Goal: Information Seeking & Learning: Learn about a topic

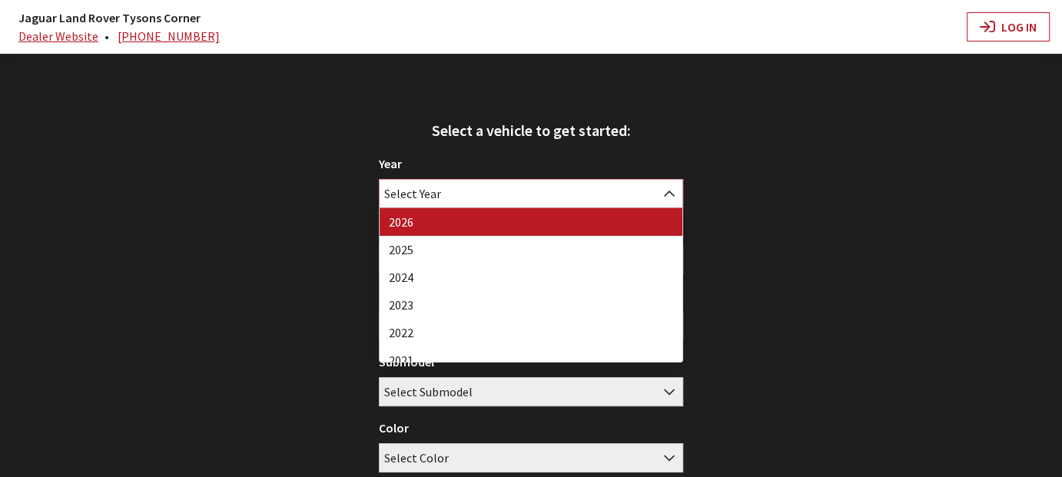
click at [483, 189] on span "Select Year" at bounding box center [530, 194] width 303 height 28
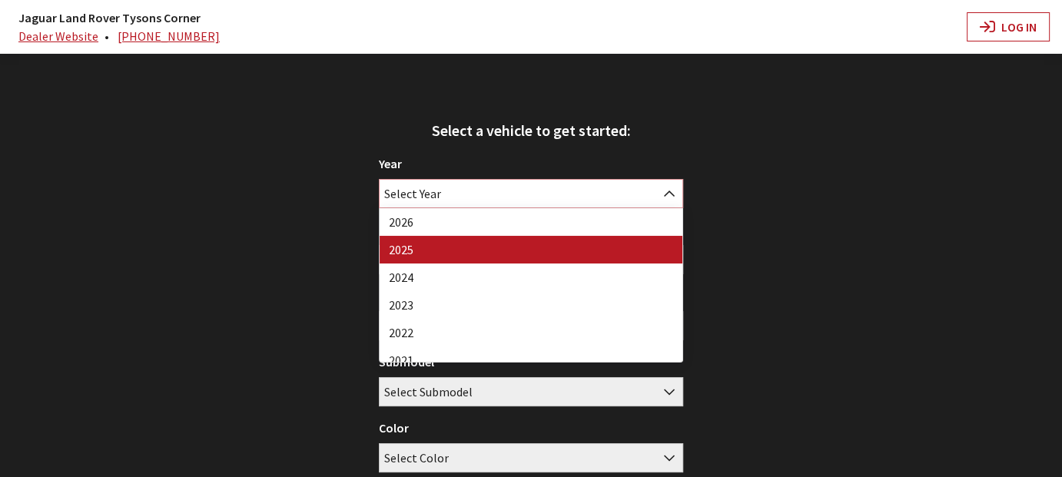
select select "43"
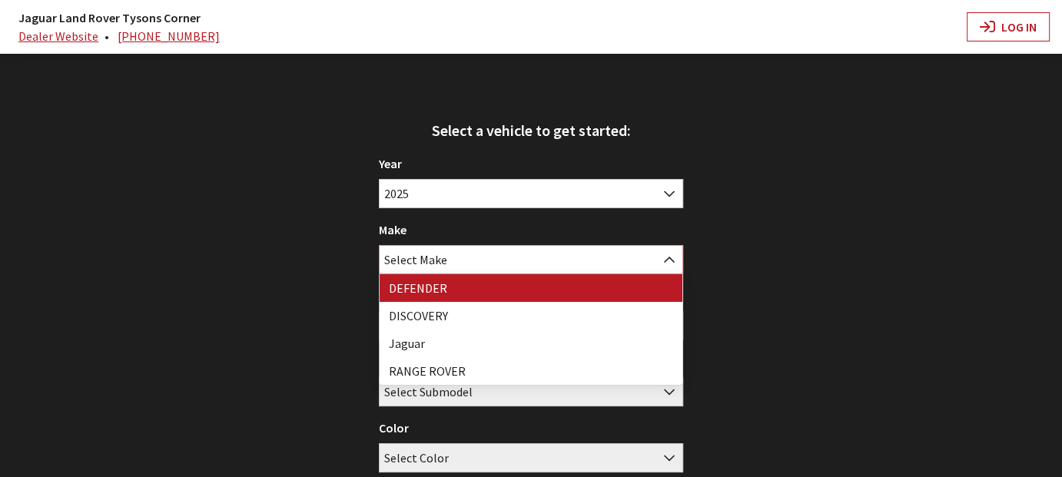
click at [558, 260] on span "Select Make" at bounding box center [530, 260] width 303 height 28
select select "64"
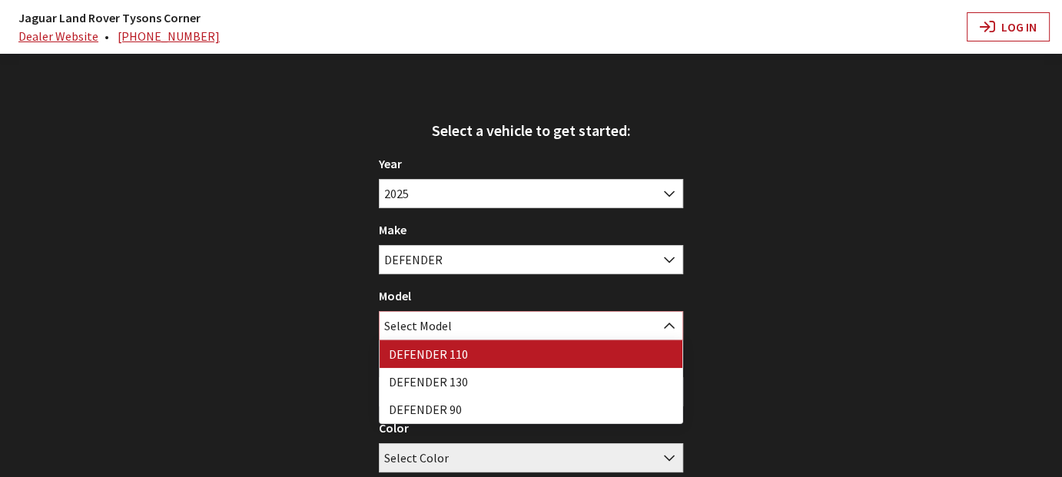
click at [557, 323] on span "Select Model" at bounding box center [530, 326] width 303 height 28
select select "1342"
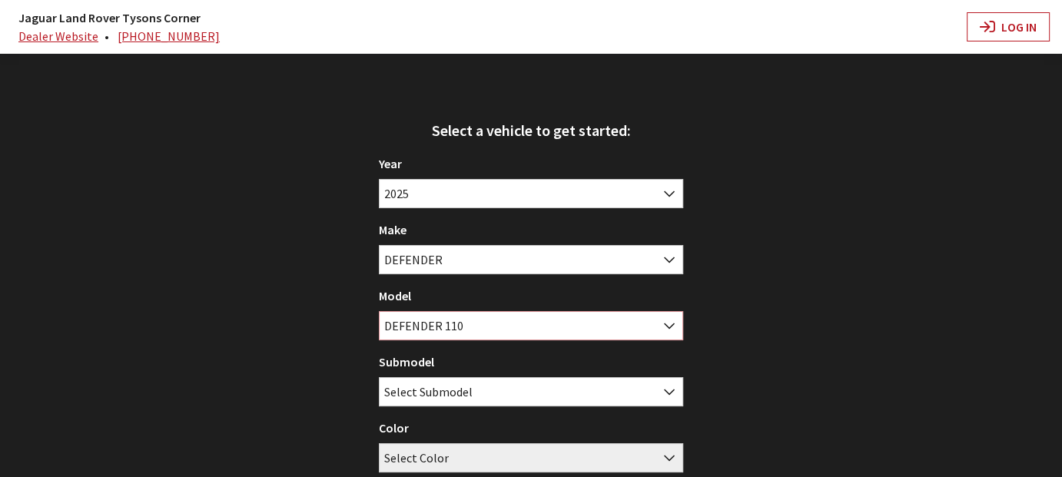
scroll to position [53, 0]
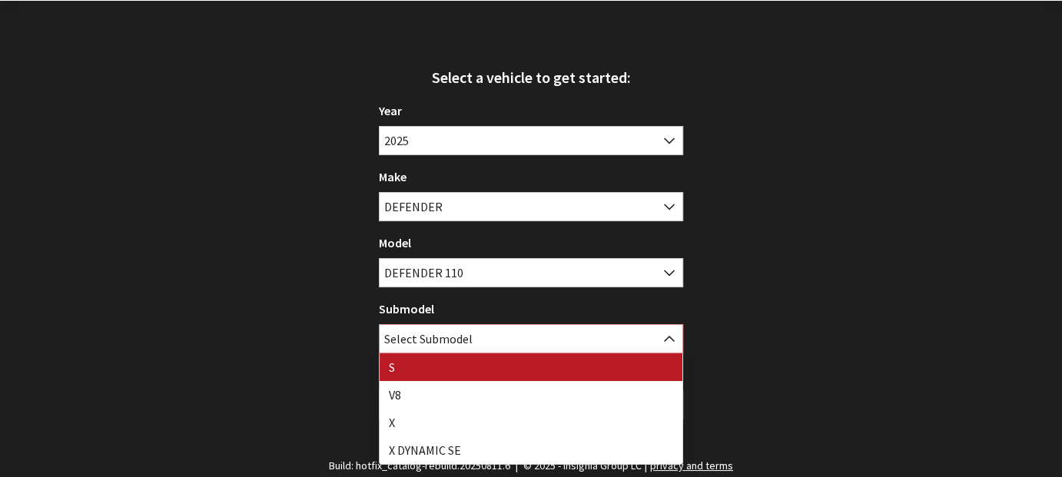
click at [552, 337] on span "Select Submodel" at bounding box center [530, 339] width 303 height 28
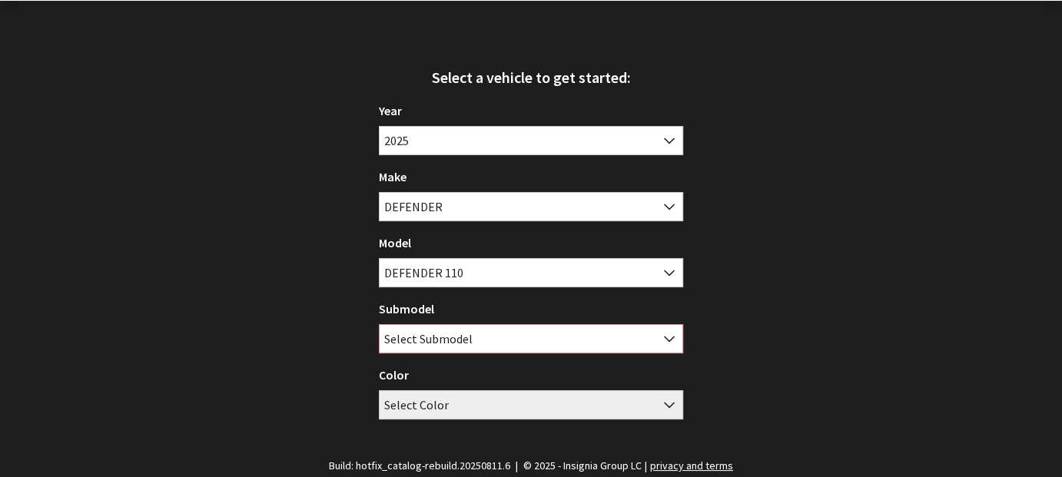
click at [535, 334] on span "Select Submodel" at bounding box center [530, 339] width 303 height 28
click at [525, 402] on span "Select Color" at bounding box center [530, 405] width 303 height 28
click at [664, 396] on b at bounding box center [664, 396] width 0 height 0
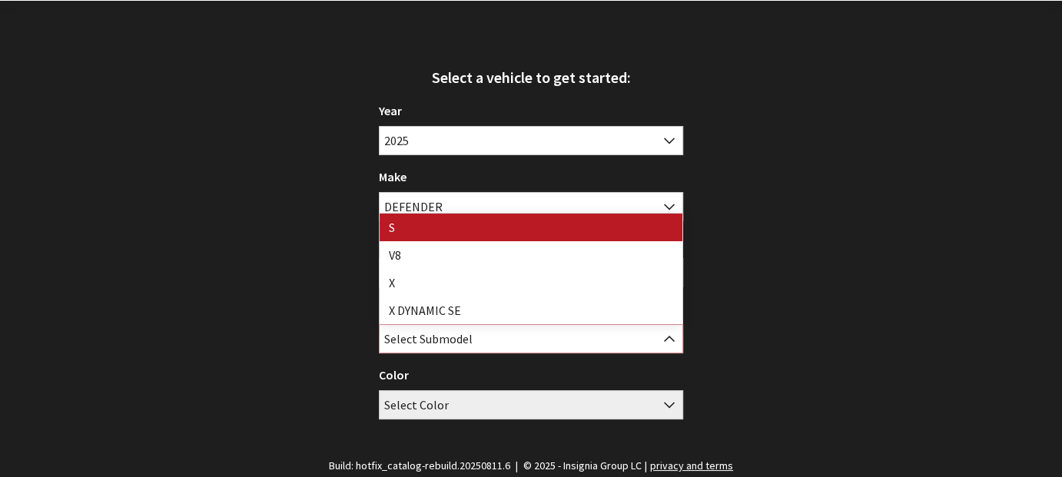
click at [581, 333] on span "Select Submodel" at bounding box center [530, 339] width 303 height 28
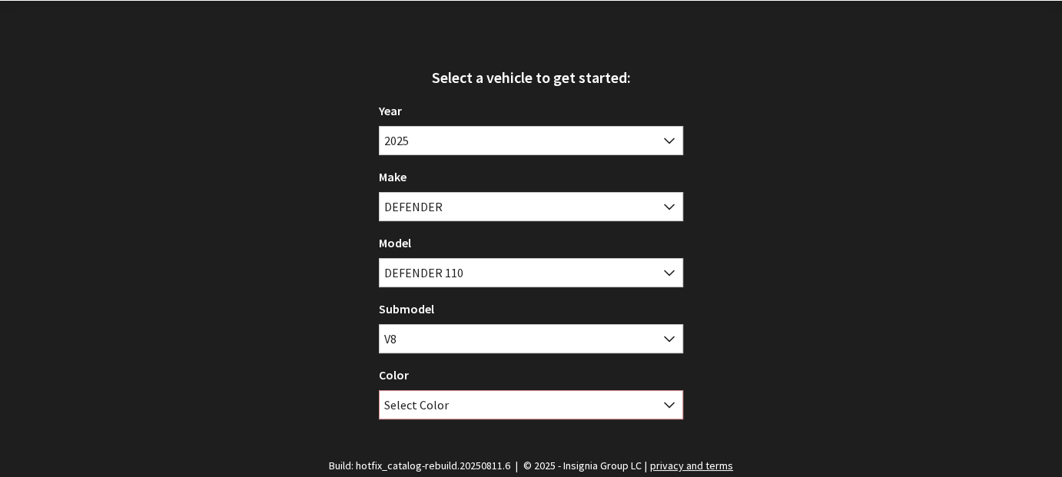
click at [568, 408] on span "Select Color" at bounding box center [530, 405] width 303 height 28
click at [554, 393] on span "Select Color" at bounding box center [530, 405] width 303 height 28
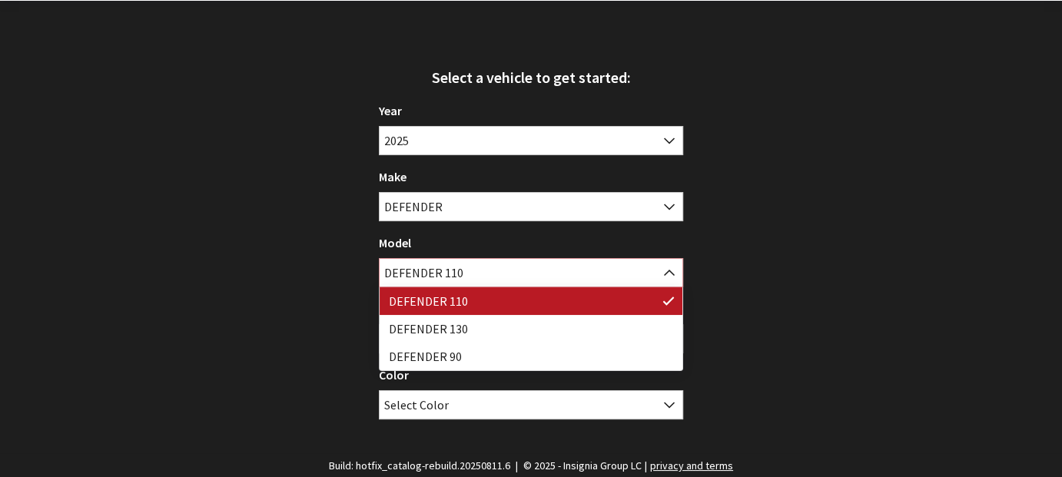
click at [510, 271] on span "DEFENDER 110" at bounding box center [530, 273] width 303 height 28
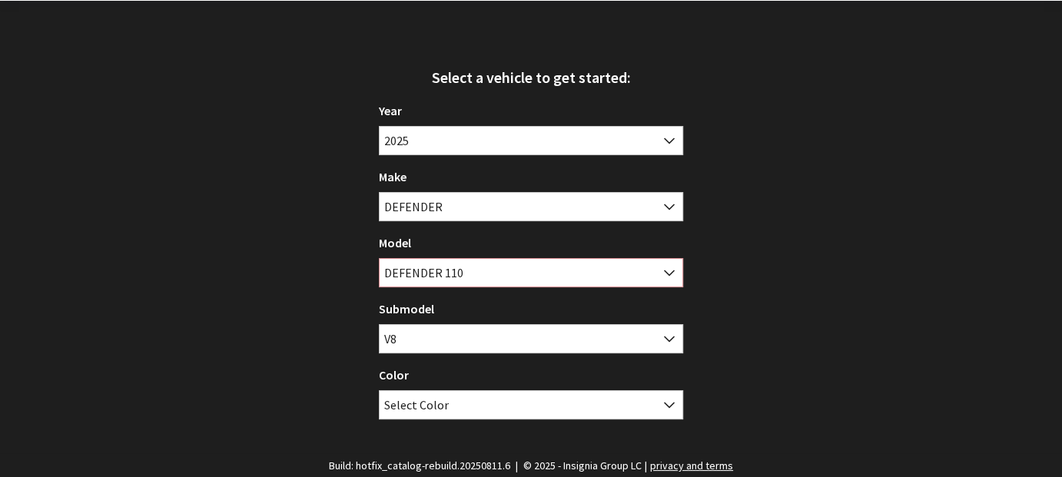
click at [510, 271] on span "DEFENDER 110" at bounding box center [530, 273] width 303 height 28
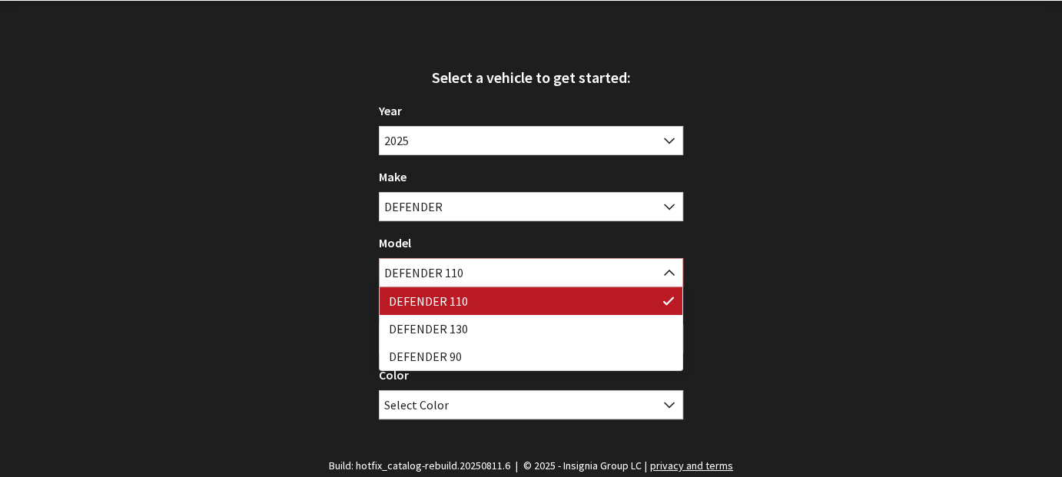
click at [509, 271] on span "DEFENDER 110" at bounding box center [530, 273] width 303 height 28
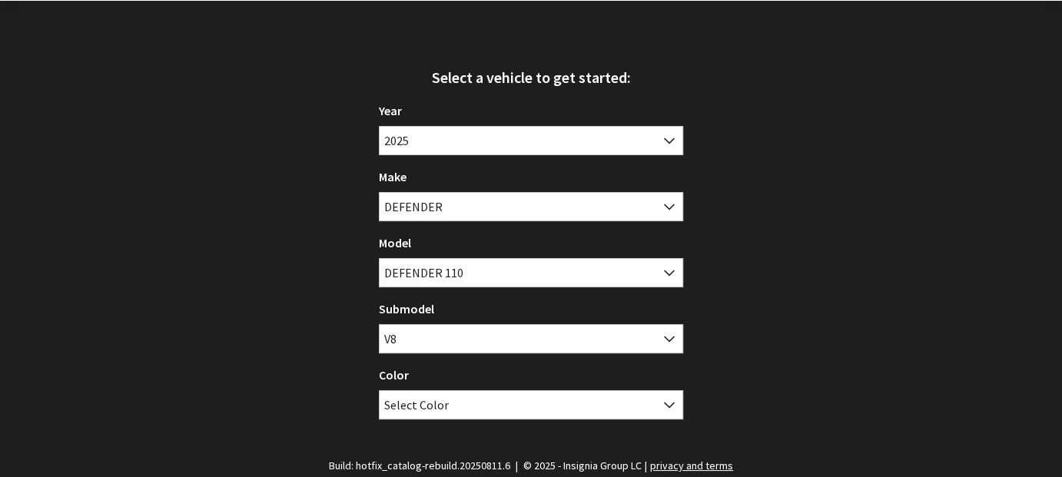
click at [819, 296] on div "Select a vehicle to get started: Year [DATE] 2025 2024 2023 2022 2021 2020 2019…" at bounding box center [531, 239] width 1062 height 477
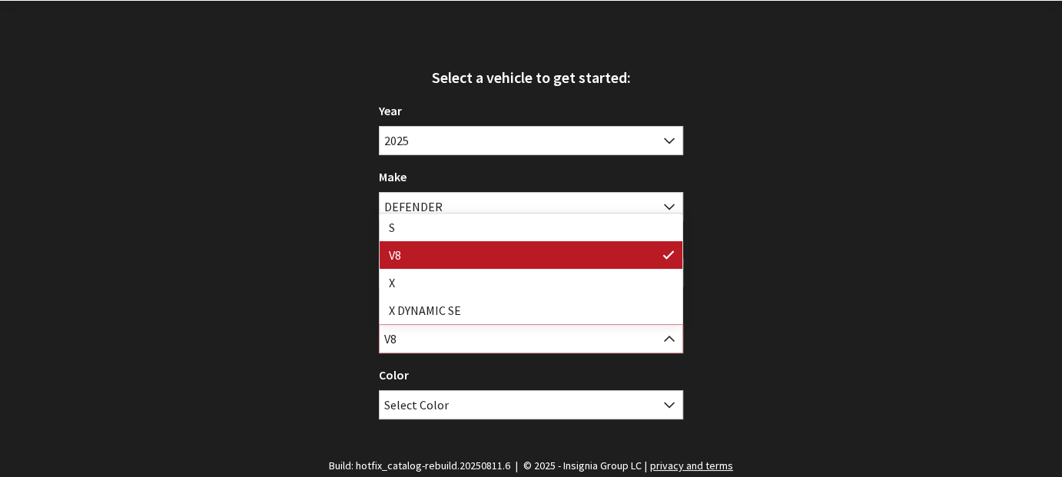
click at [533, 335] on span "V8" at bounding box center [530, 339] width 303 height 28
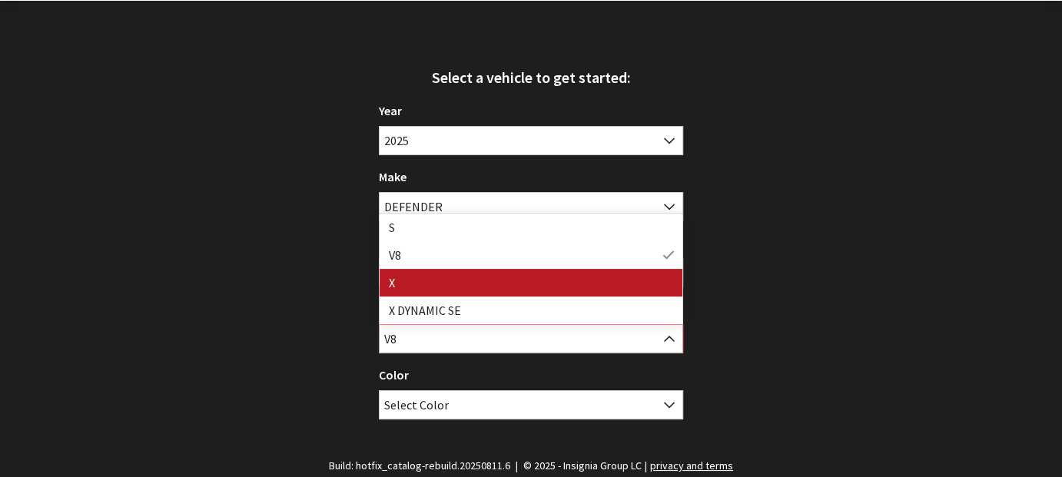
select select "592"
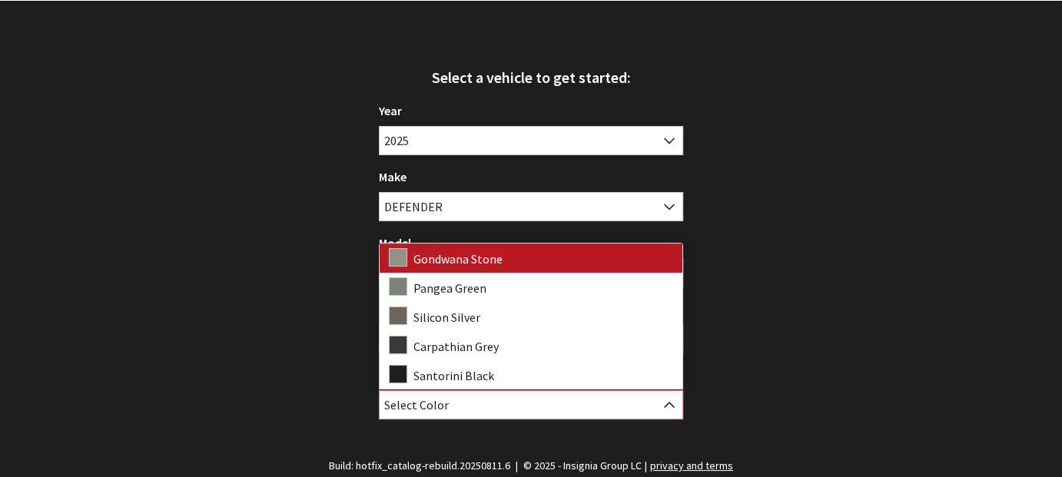
click at [530, 399] on span "Select Color" at bounding box center [530, 405] width 303 height 28
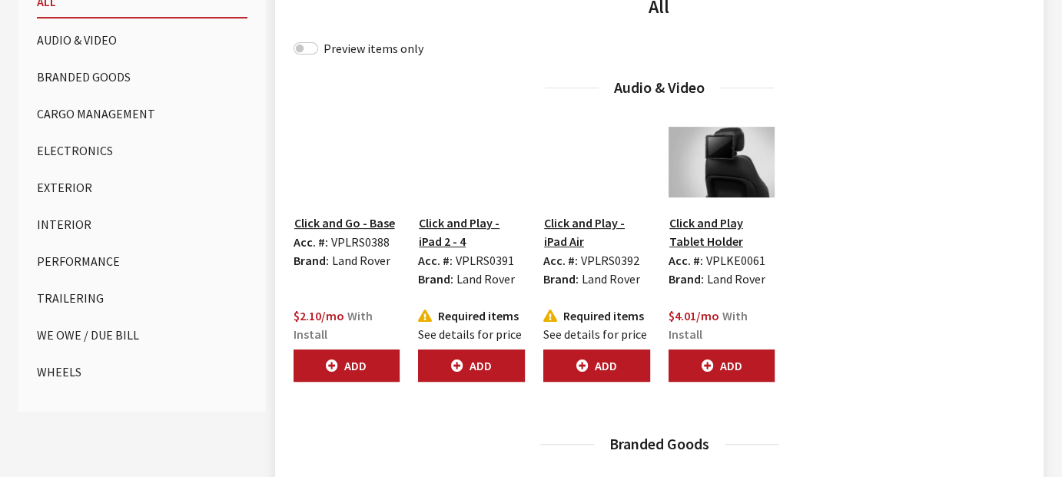
scroll to position [533, 0]
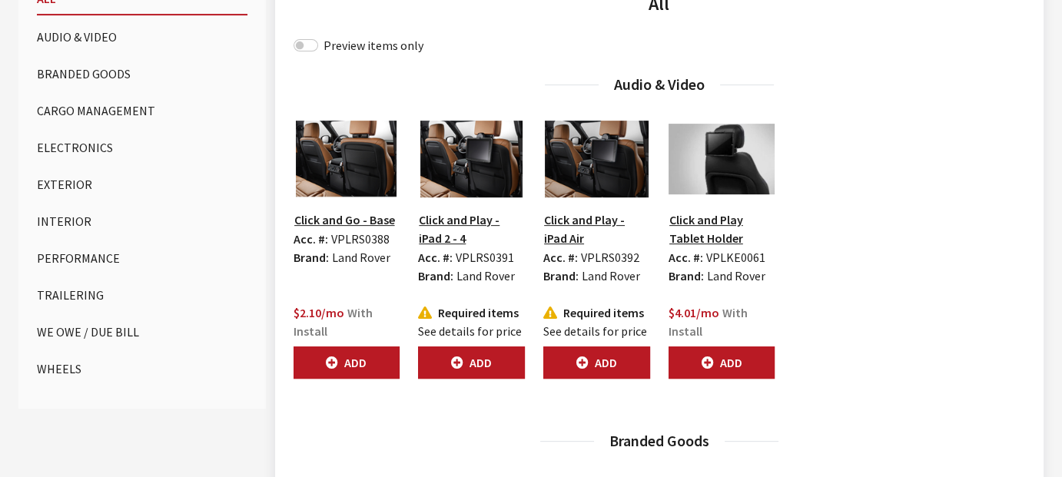
click at [71, 175] on button "Exterior" at bounding box center [142, 184] width 210 height 31
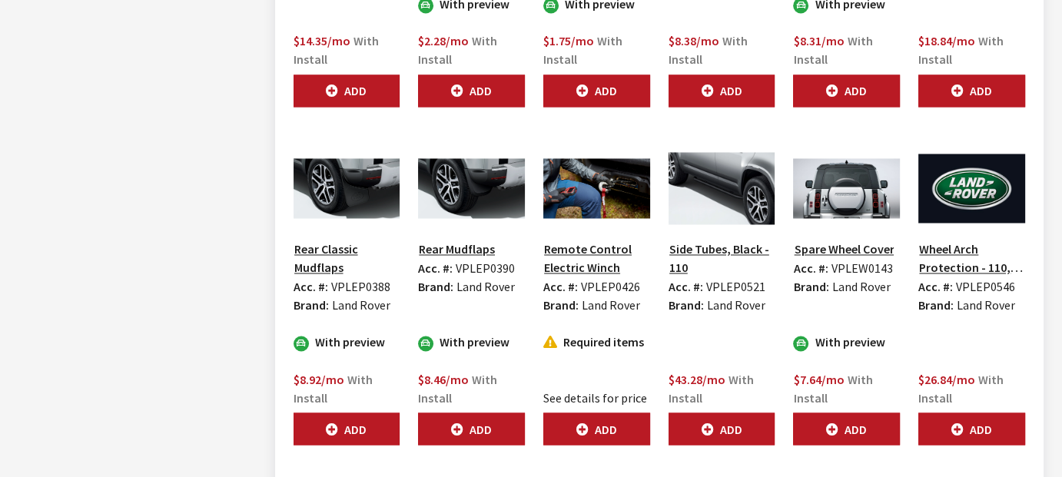
scroll to position [2552, 0]
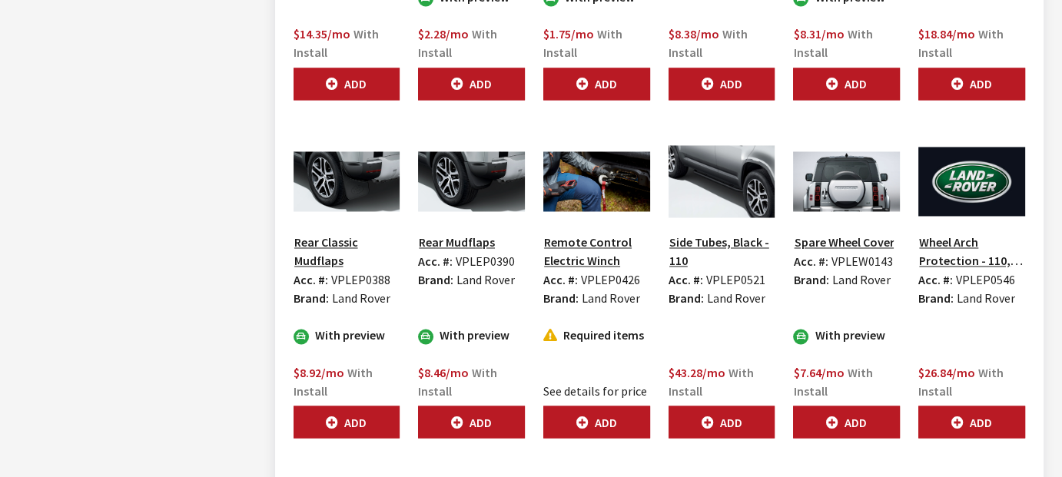
click at [706, 232] on button "Side Tubes, Black - 110" at bounding box center [721, 251] width 107 height 38
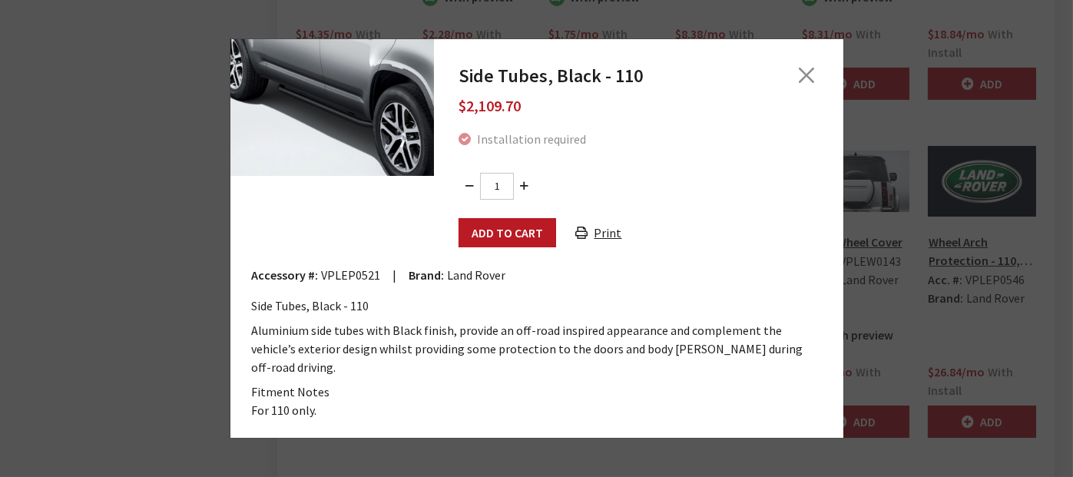
click at [300, 101] on img at bounding box center [332, 106] width 204 height 137
click at [805, 78] on button "Close" at bounding box center [806, 75] width 23 height 23
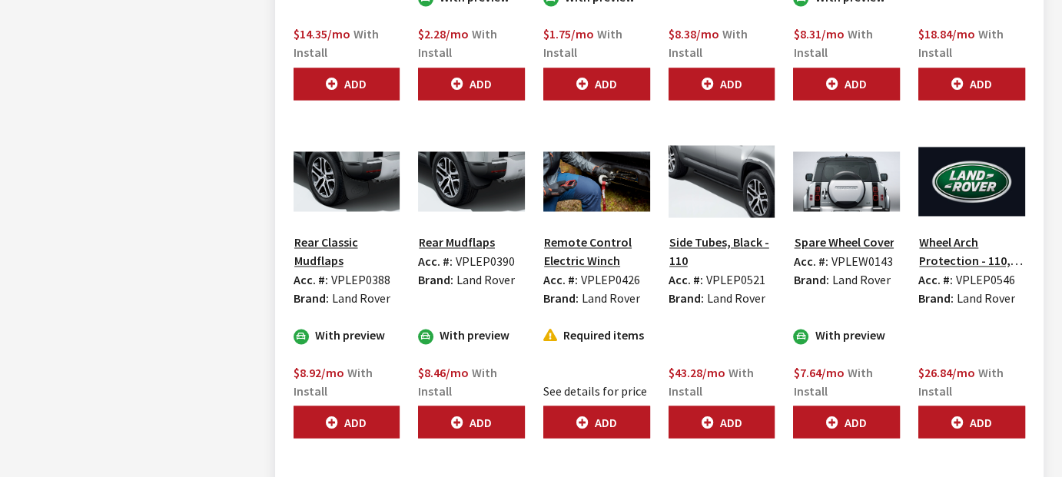
click at [832, 232] on button "Spare Wheel Cover" at bounding box center [843, 242] width 101 height 20
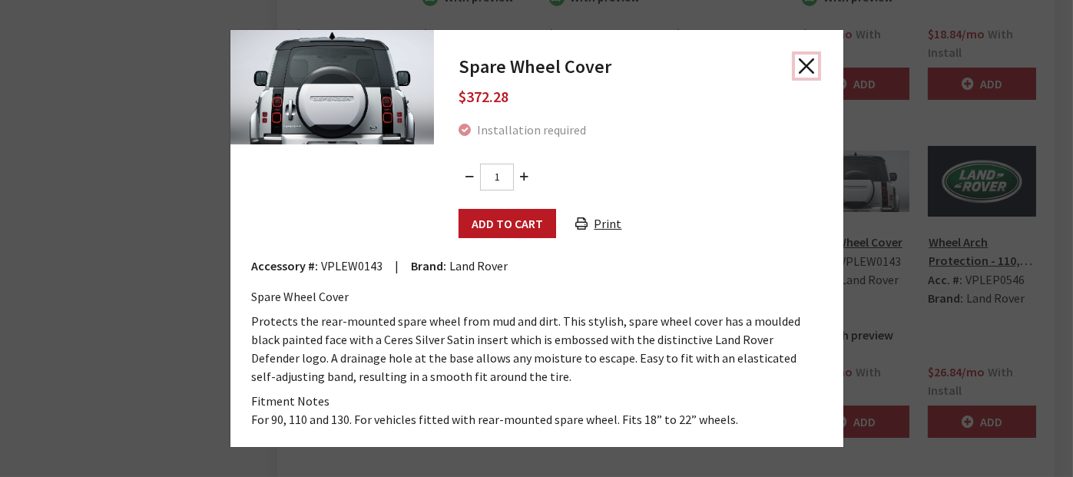
click at [802, 61] on button "Close" at bounding box center [806, 66] width 23 height 23
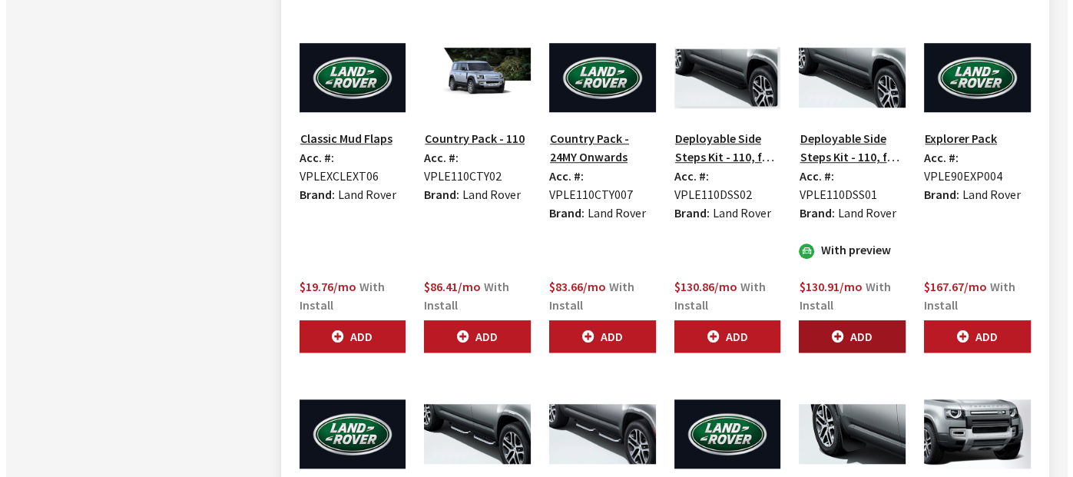
scroll to position [1276, 0]
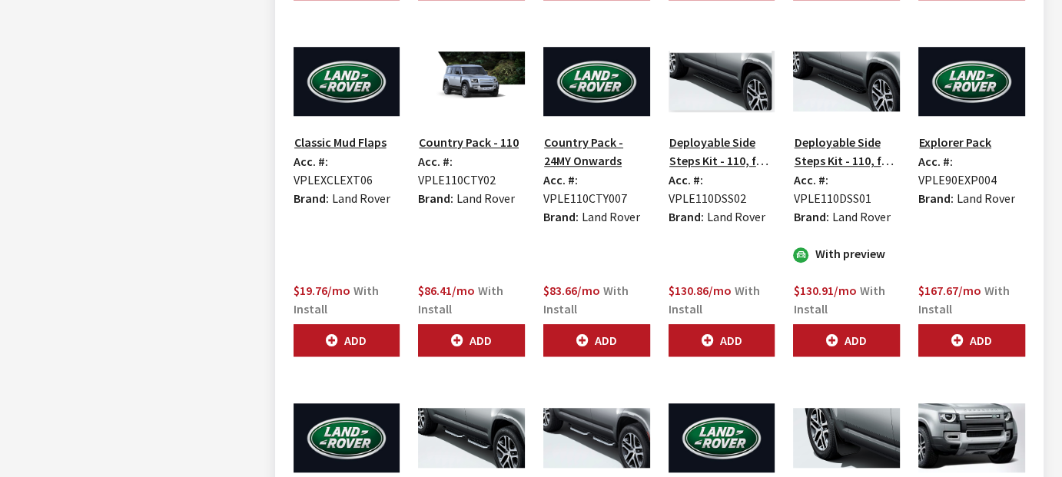
click at [828, 132] on button "Deployable Side Steps Kit - 110, for vehicles without Retailer Fitted Towing, 2…" at bounding box center [846, 151] width 107 height 38
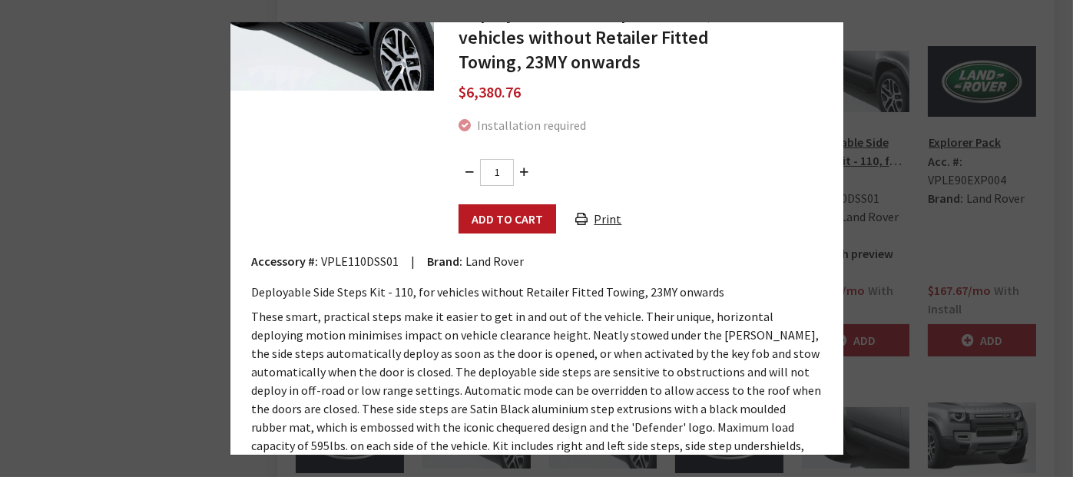
scroll to position [0, 0]
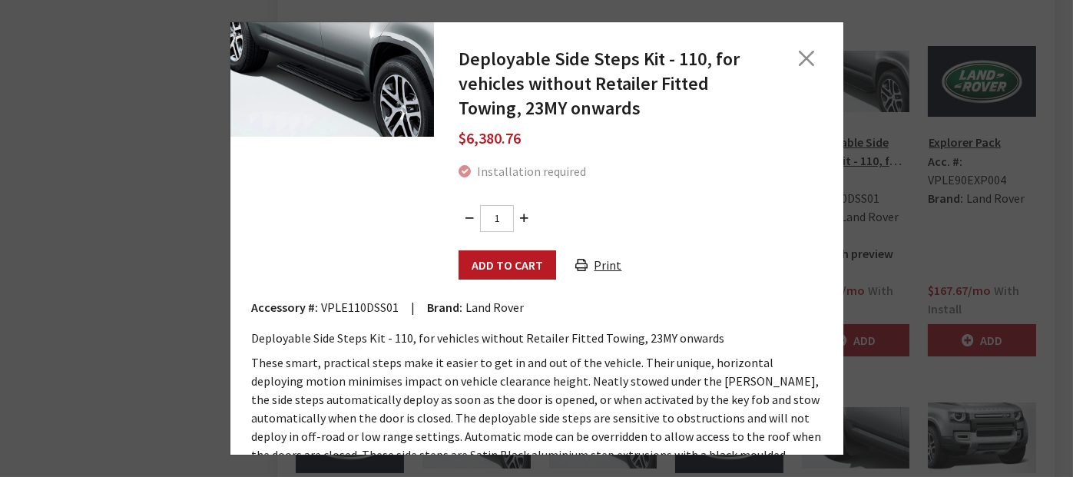
click at [370, 81] on img at bounding box center [332, 79] width 204 height 115
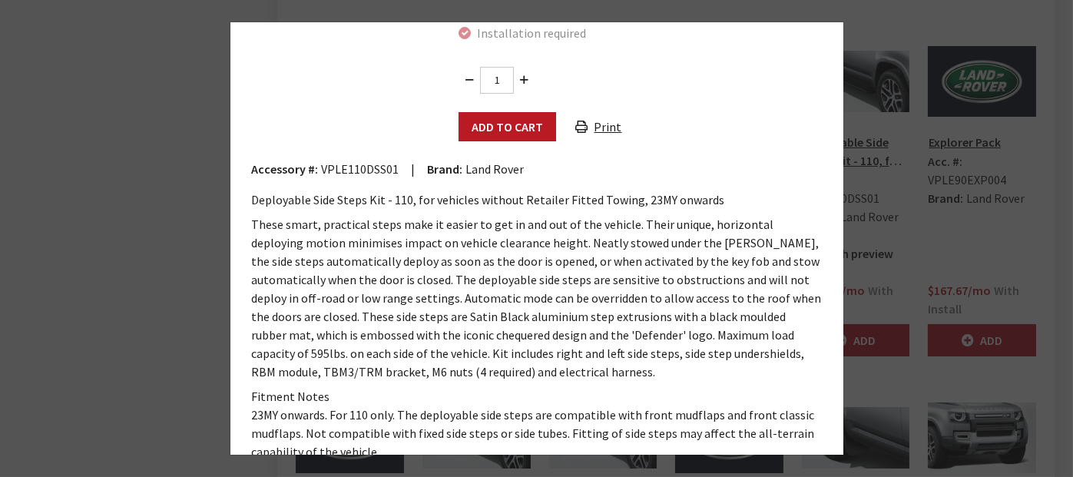
scroll to position [161, 0]
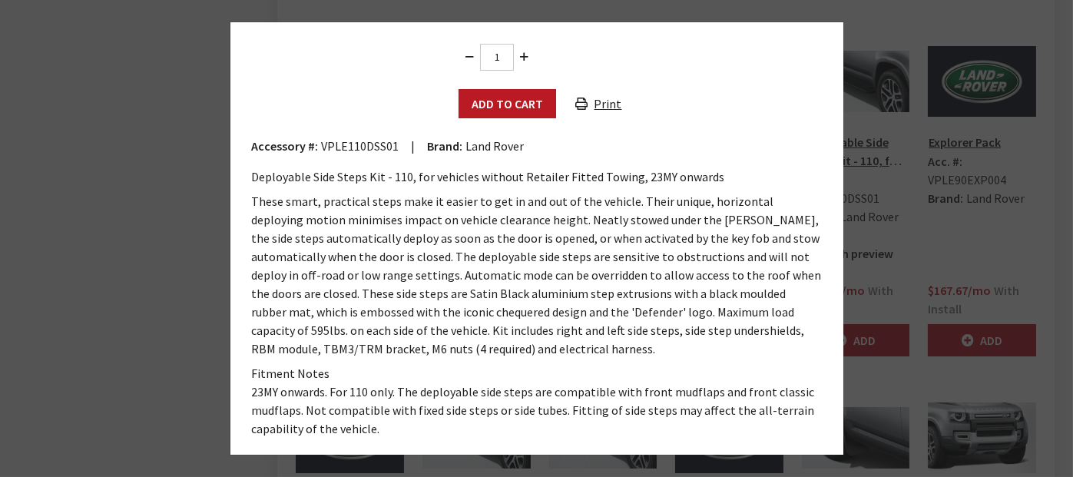
click at [1021, 157] on div "Deployable Side Steps Kit - 110, for vehicles without Retailer Fitted Towing, 2…" at bounding box center [536, 238] width 1073 height 477
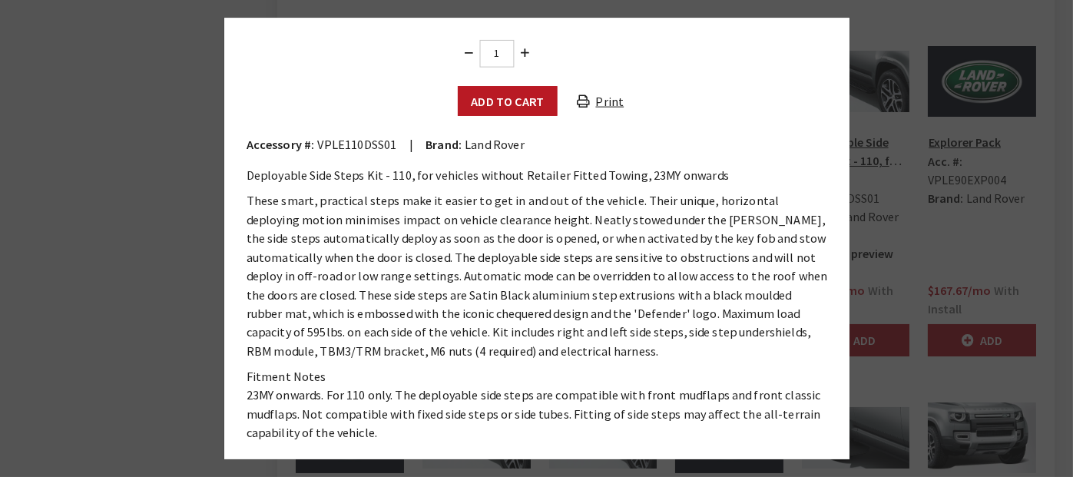
click at [1021, 157] on div "Deployable Side Steps Kit - 110, for vehicles without Retailer Fitted Towing, 2…" at bounding box center [536, 238] width 1073 height 477
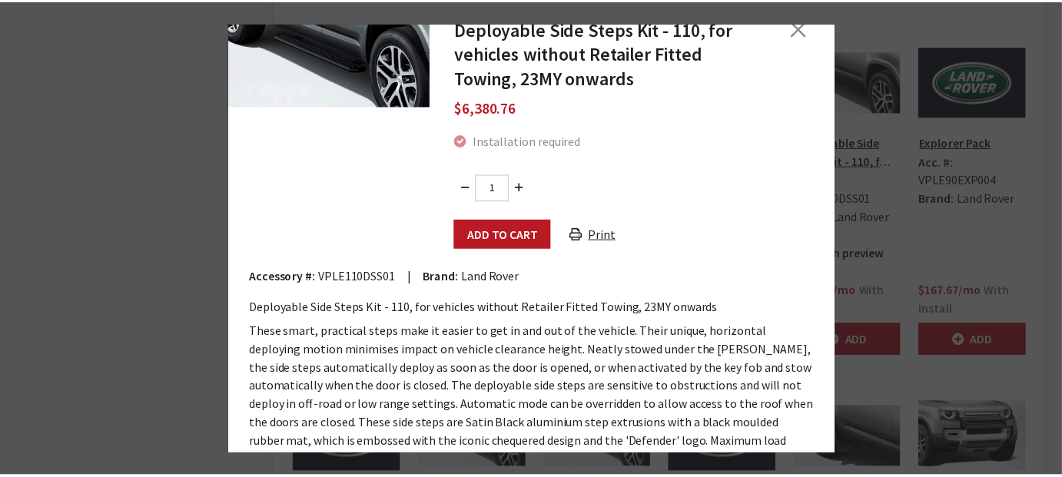
scroll to position [0, 0]
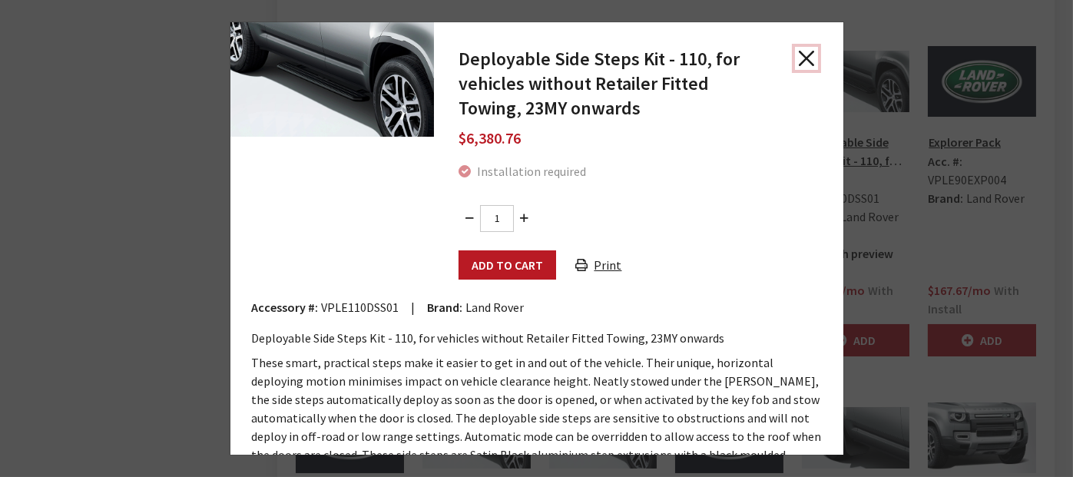
click at [802, 51] on button "Close" at bounding box center [806, 58] width 23 height 23
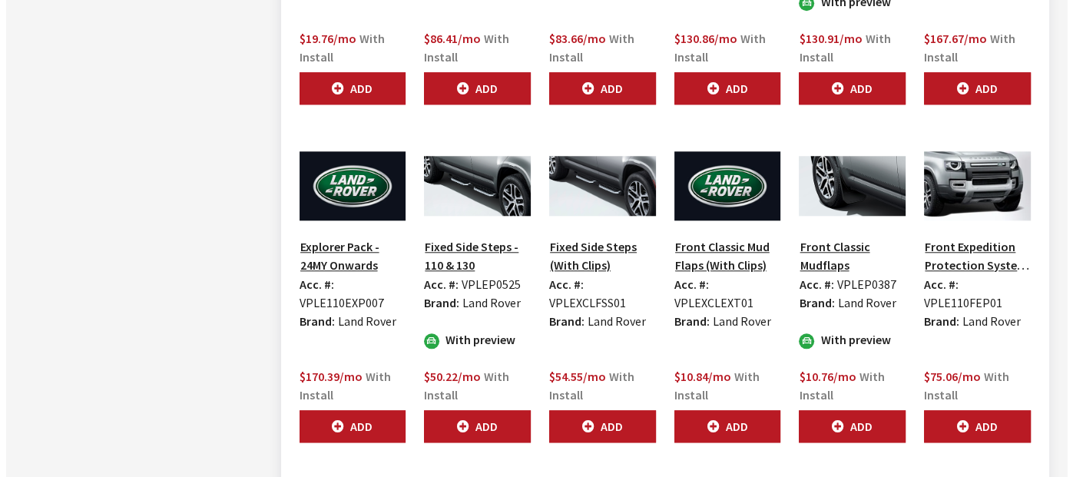
scroll to position [1552, 0]
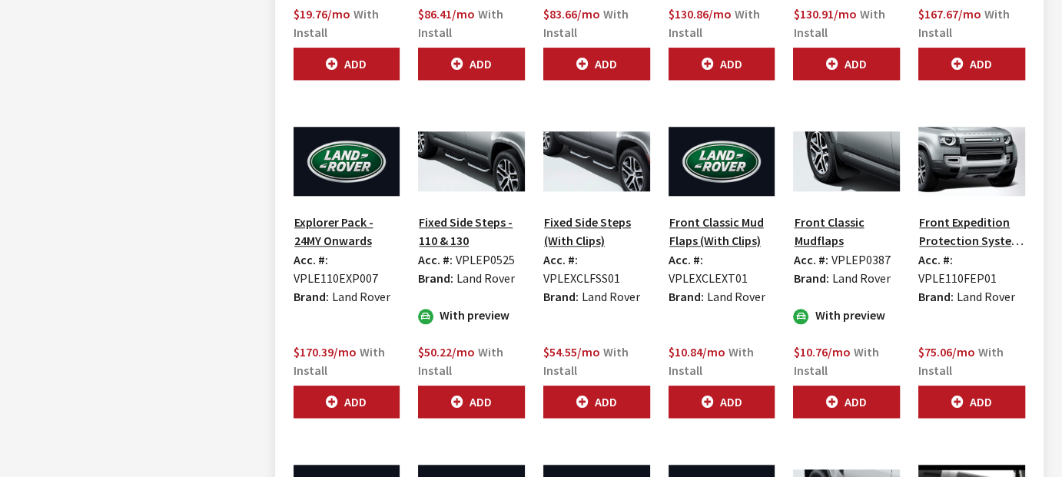
click at [579, 216] on button "Fixed Side Steps (With Clips)" at bounding box center [596, 231] width 107 height 38
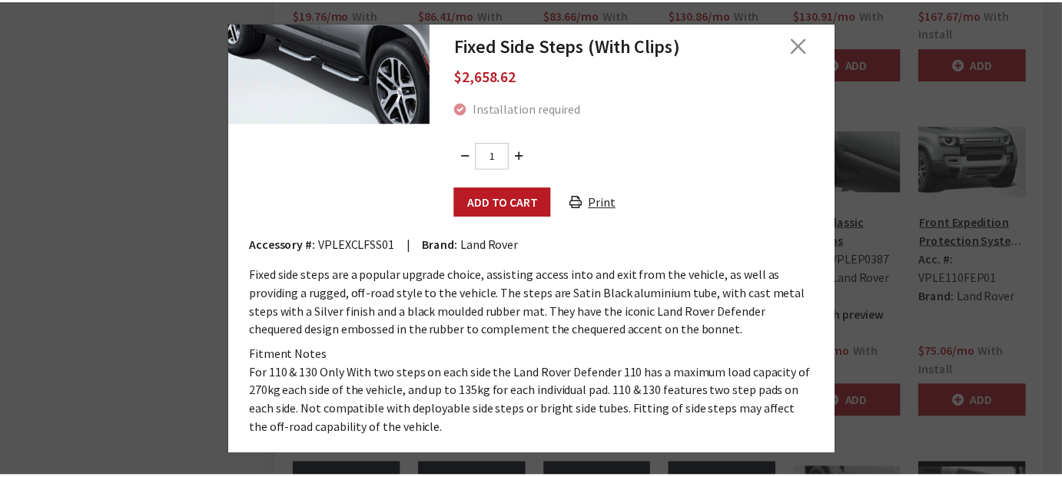
scroll to position [0, 0]
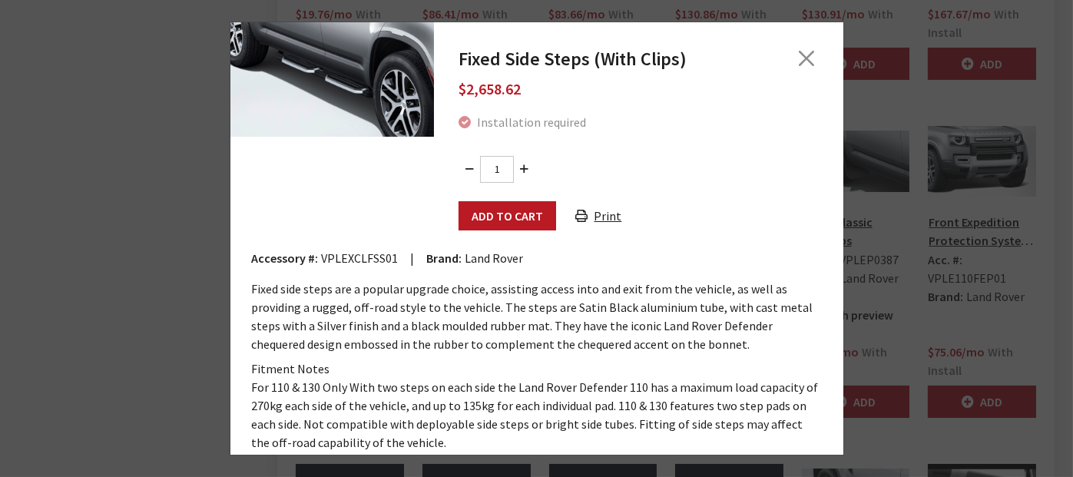
click at [345, 73] on img at bounding box center [332, 79] width 204 height 115
click at [795, 58] on button "Close" at bounding box center [806, 58] width 23 height 23
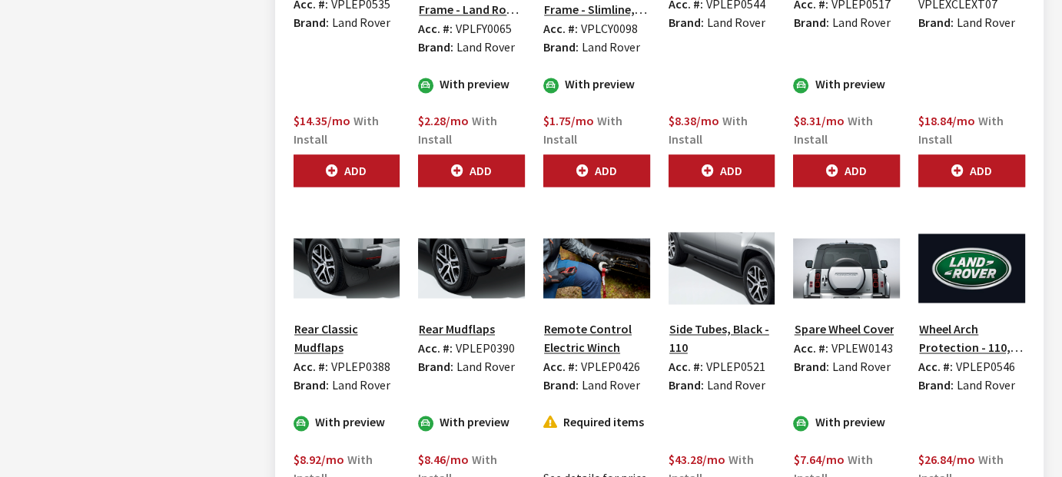
scroll to position [2466, 0]
click at [714, 323] on button "Side Tubes, Black - 110" at bounding box center [721, 338] width 107 height 38
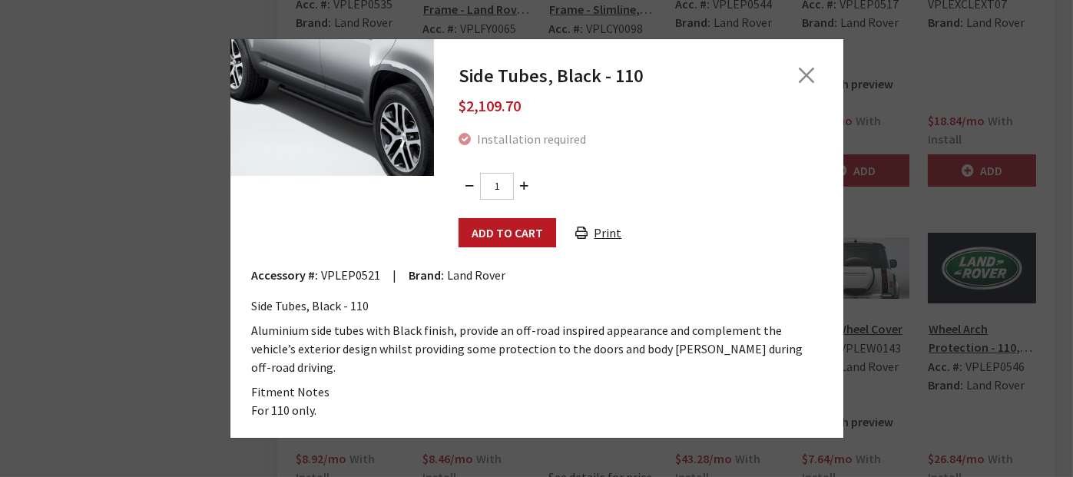
click at [329, 116] on img at bounding box center [332, 106] width 204 height 137
click at [803, 85] on button "Close" at bounding box center [806, 75] width 23 height 23
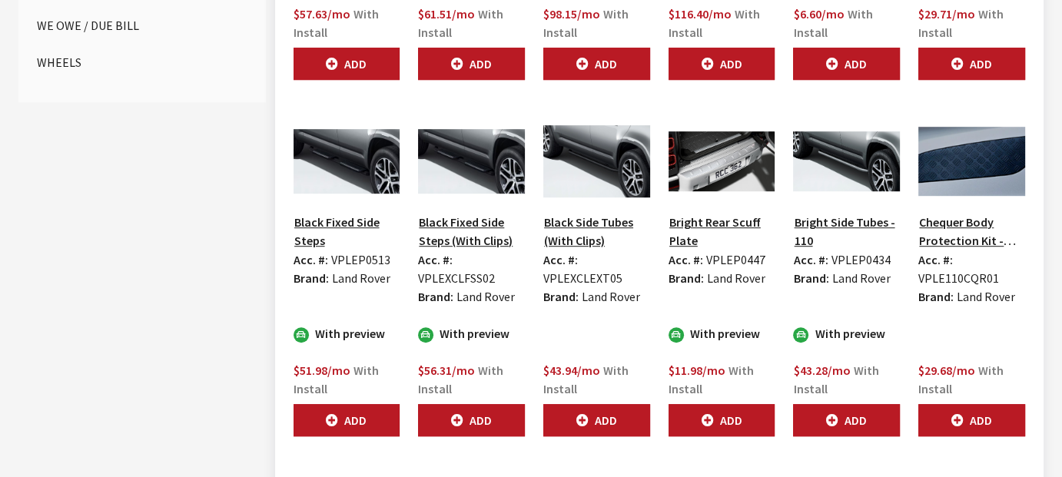
scroll to position [842, 0]
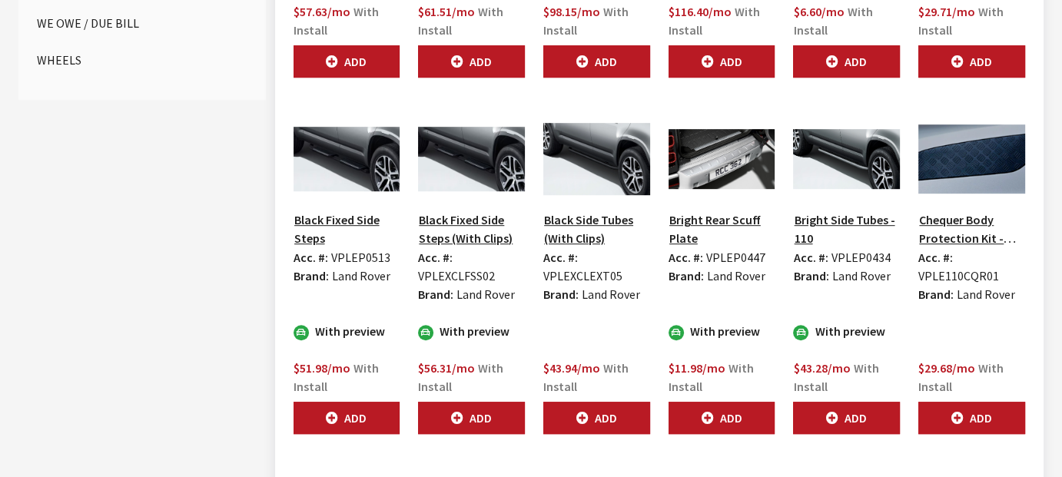
click at [830, 325] on div "With preview" at bounding box center [846, 331] width 107 height 18
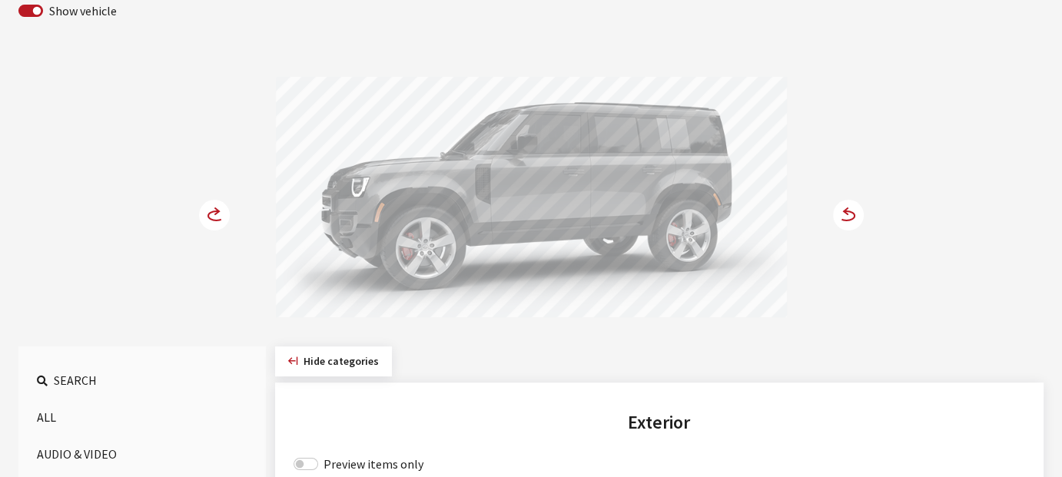
scroll to position [114, 0]
